Goal: Task Accomplishment & Management: Use online tool/utility

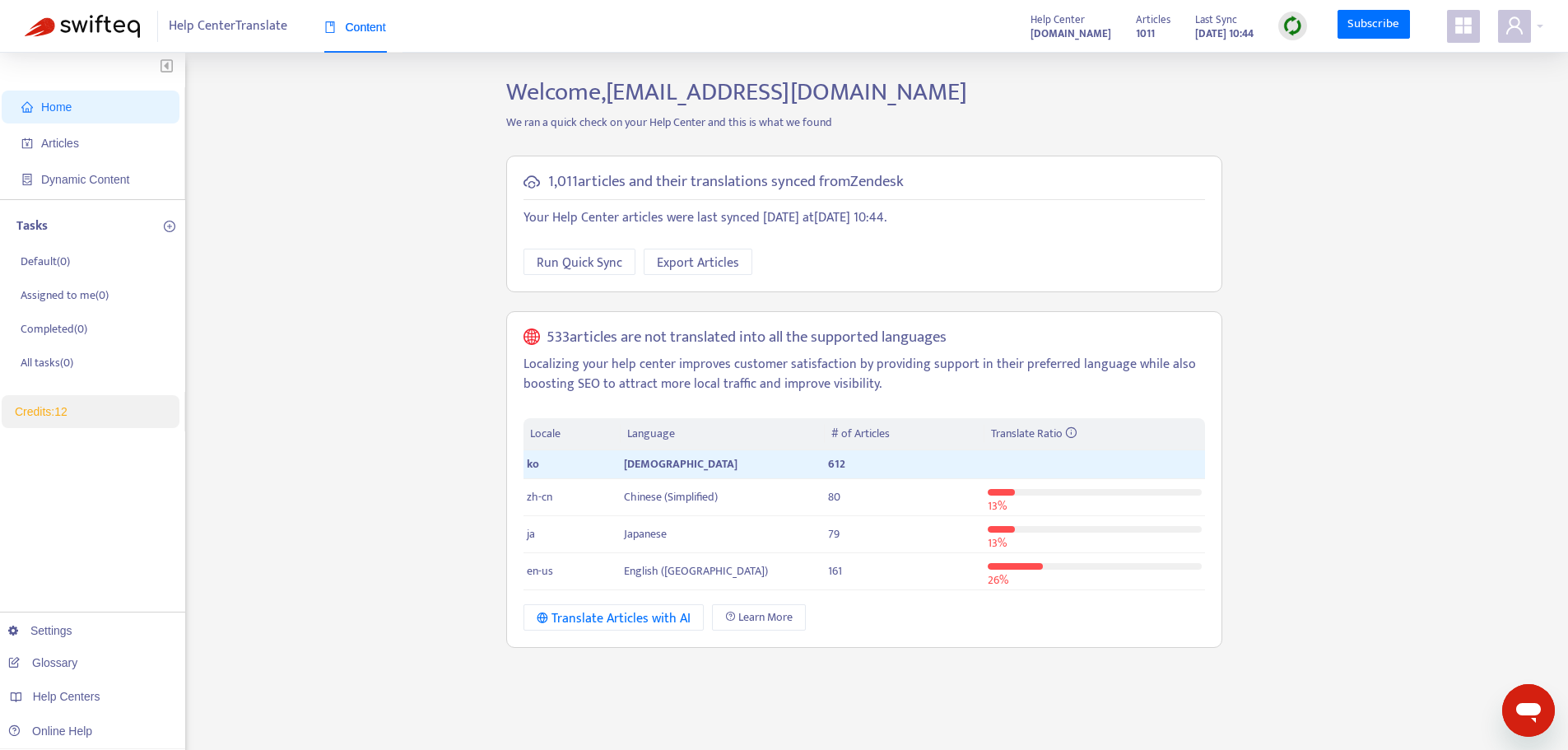
click at [1345, 284] on div "Home Articles Dynamic Content Tasks Default ( 0 ) Assigned to me ( 0 ) Complete…" at bounding box center [784, 558] width 1519 height 963
click at [1296, 33] on img at bounding box center [1293, 26] width 20 height 20
click at [1338, 63] on link "Quick Sync" at bounding box center [1327, 60] width 70 height 19
click at [59, 410] on link "Credits: 12" at bounding box center [41, 411] width 53 height 13
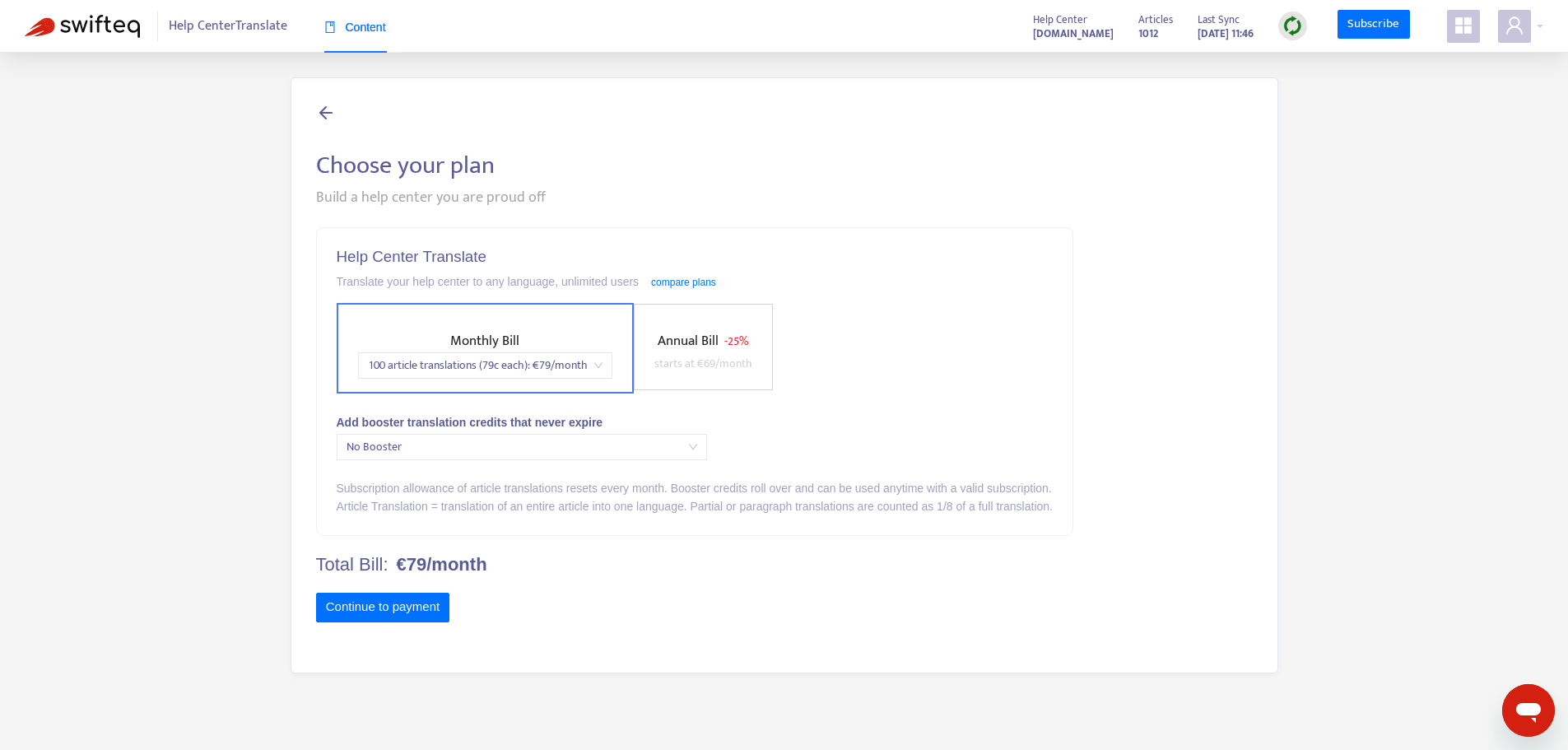
click at [320, 99] on div "Choose your plan Build a help center you are proud off Help Center Translate Tr…" at bounding box center [784, 375] width 988 height 596
click at [325, 110] on icon at bounding box center [326, 113] width 20 height 20
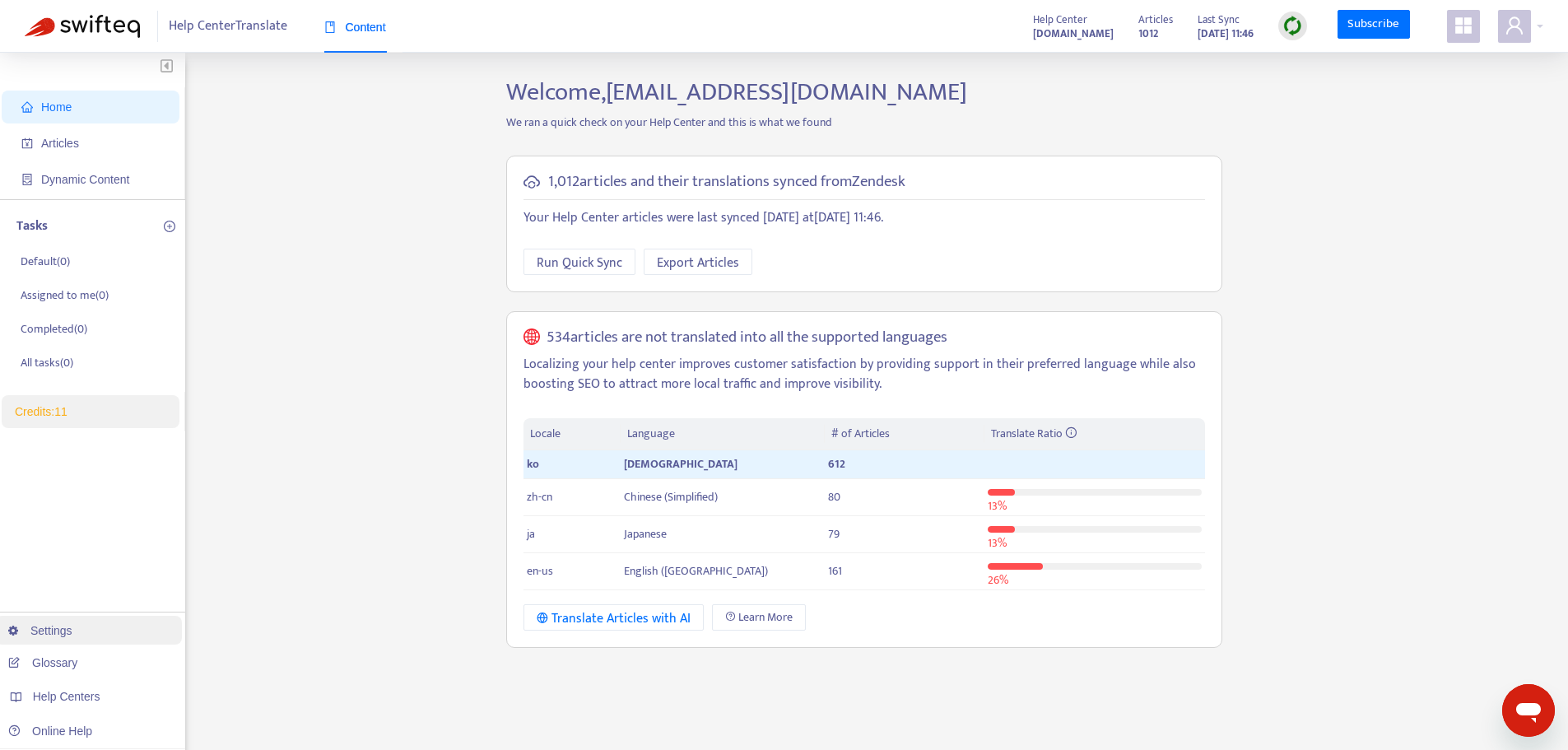
click at [73, 637] on link "Settings" at bounding box center [40, 631] width 64 height 13
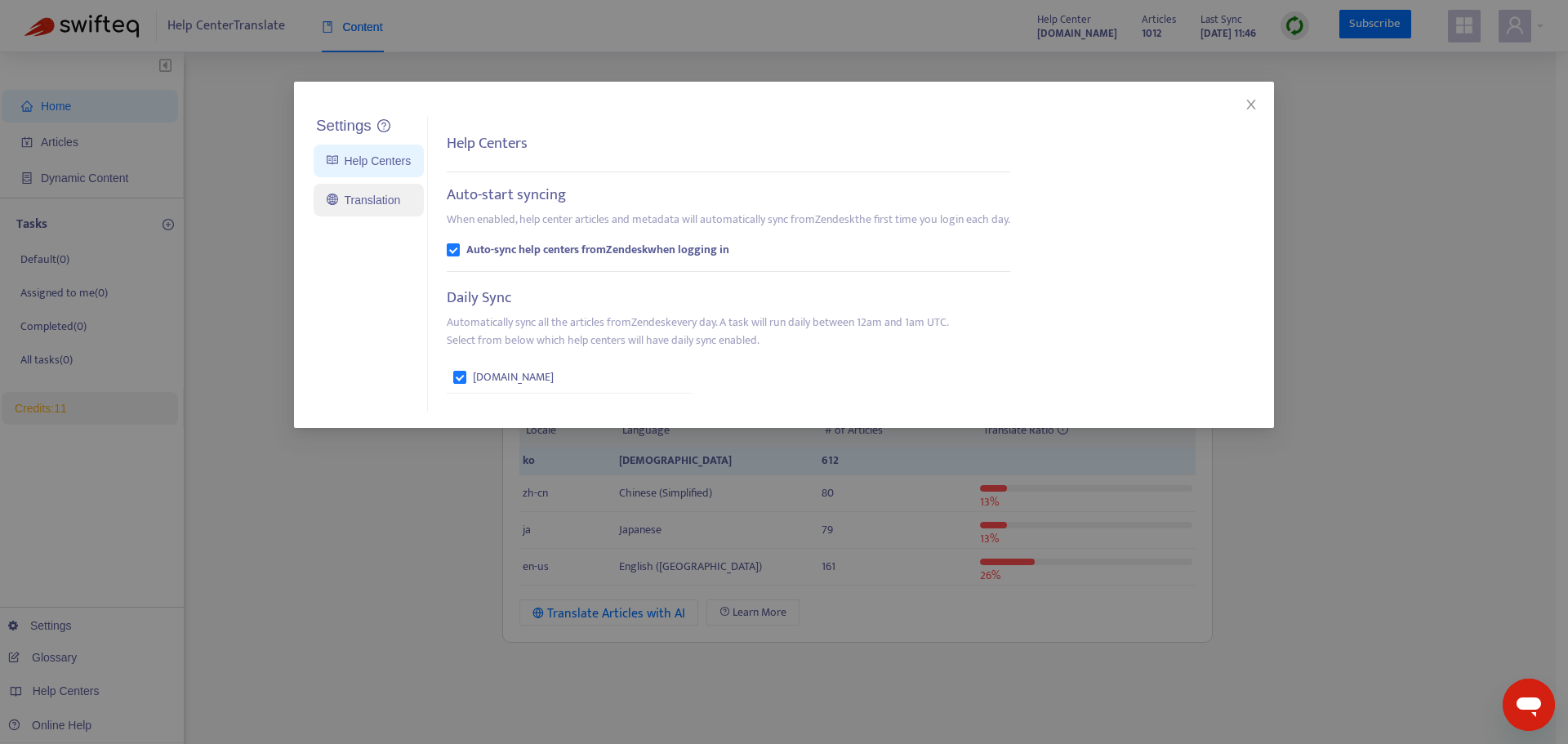
click at [352, 204] on link "Translation" at bounding box center [364, 200] width 74 height 13
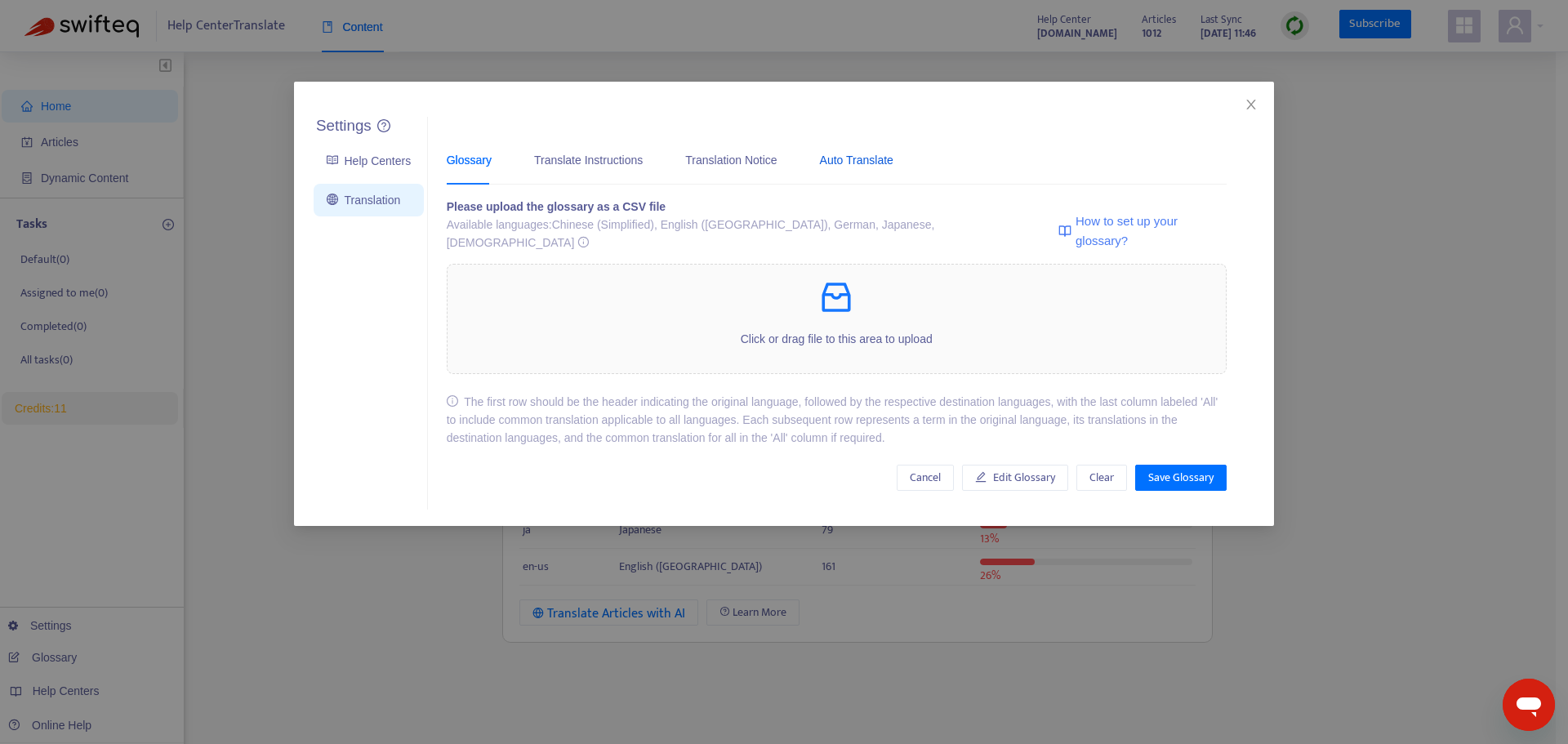
click at [856, 168] on div "Auto Translate" at bounding box center [856, 160] width 74 height 18
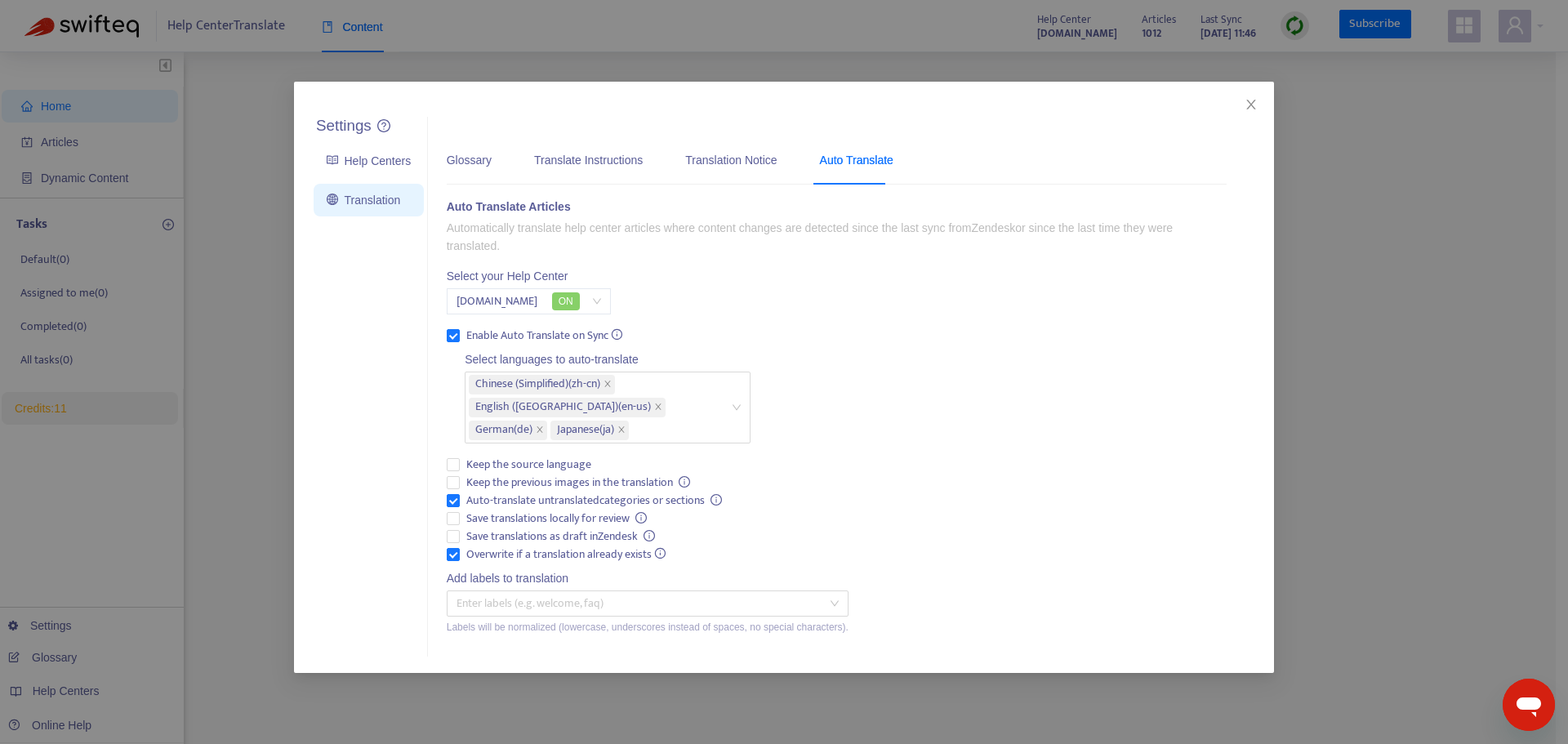
click at [1345, 202] on div "Settings Help Centers Translation Settings Glossary Translate Instructions Tran…" at bounding box center [784, 372] width 1568 height 744
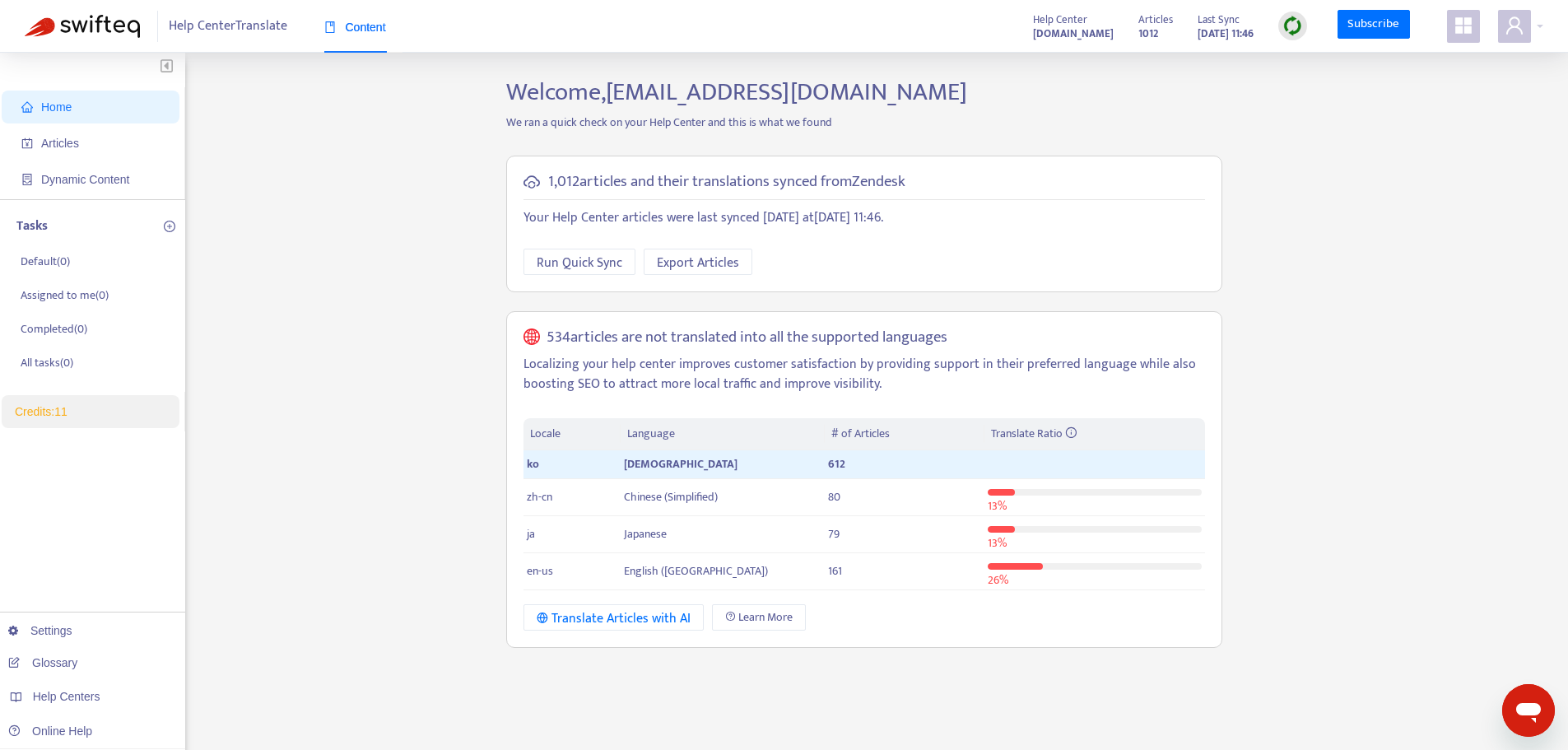
click at [1295, 22] on img at bounding box center [1293, 26] width 20 height 20
click at [1346, 89] on link "Full Sync" at bounding box center [1322, 86] width 60 height 19
